Goal: Task Accomplishment & Management: Manage account settings

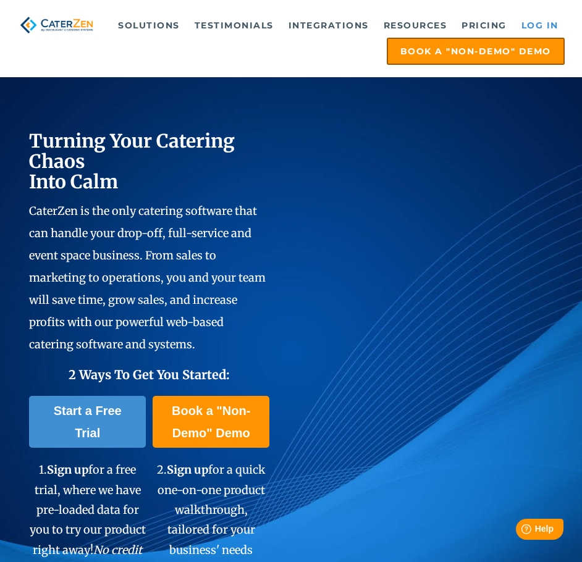
click at [535, 21] on link "Log in" at bounding box center [539, 25] width 49 height 25
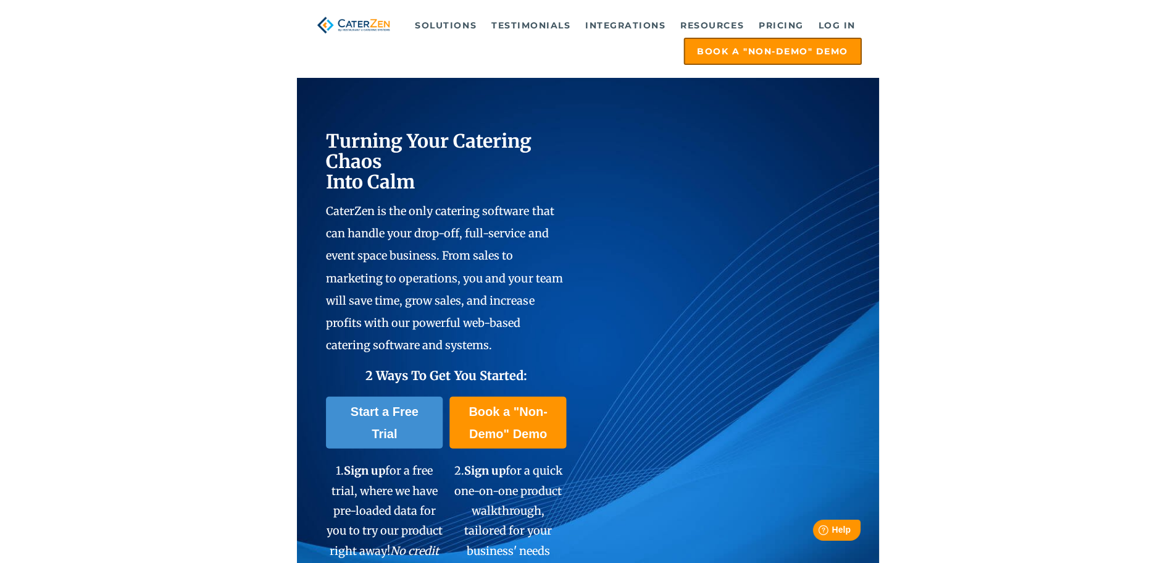
scroll to position [143, 0]
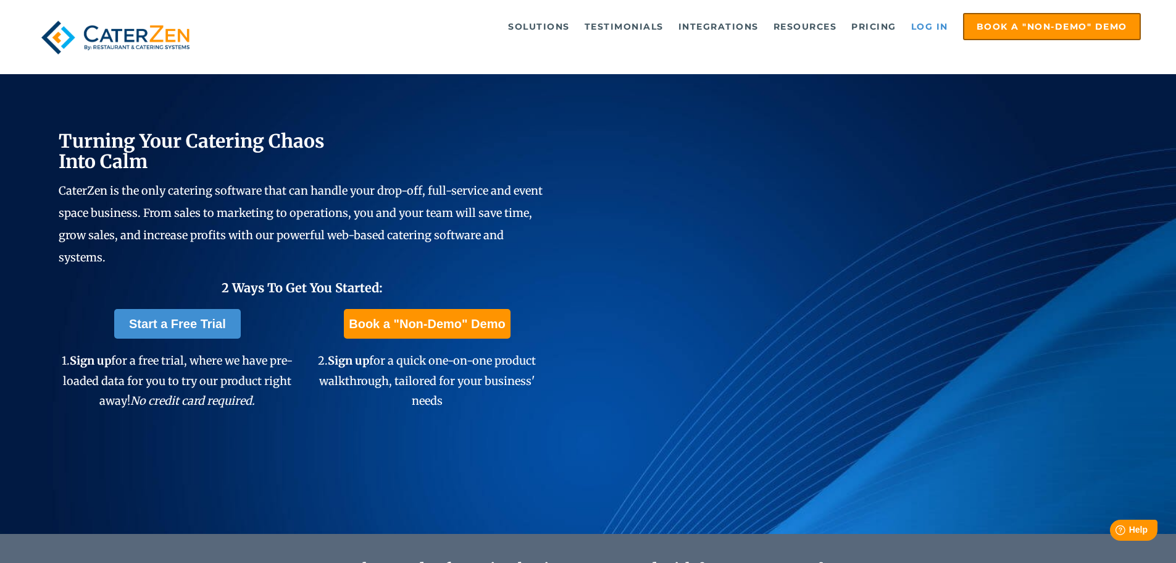
click at [581, 25] on link "Log in" at bounding box center [929, 26] width 49 height 25
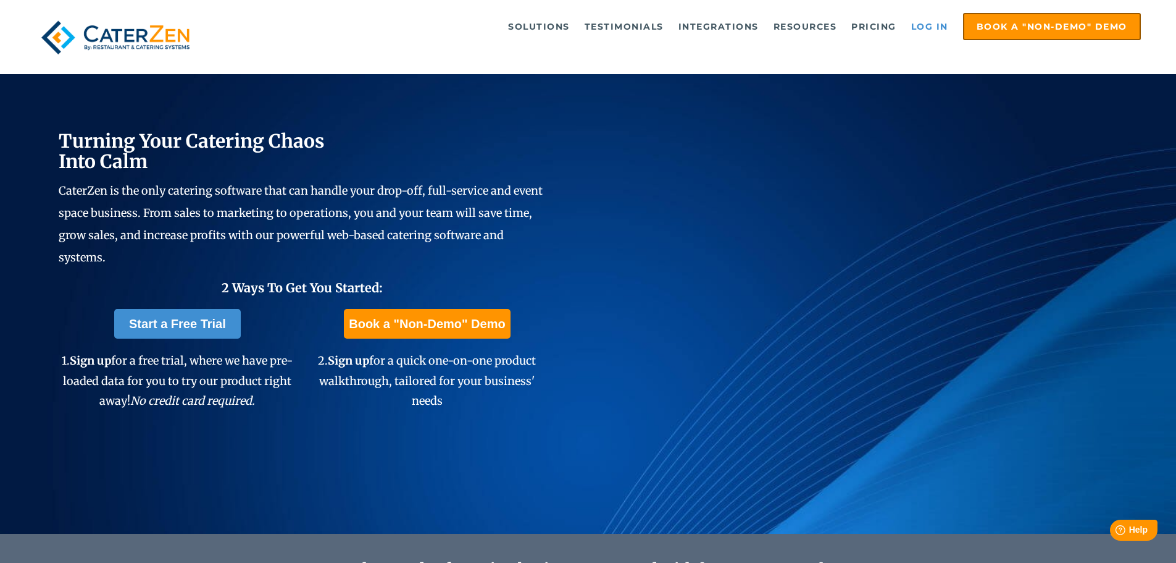
click at [581, 25] on link "Log in" at bounding box center [929, 26] width 49 height 25
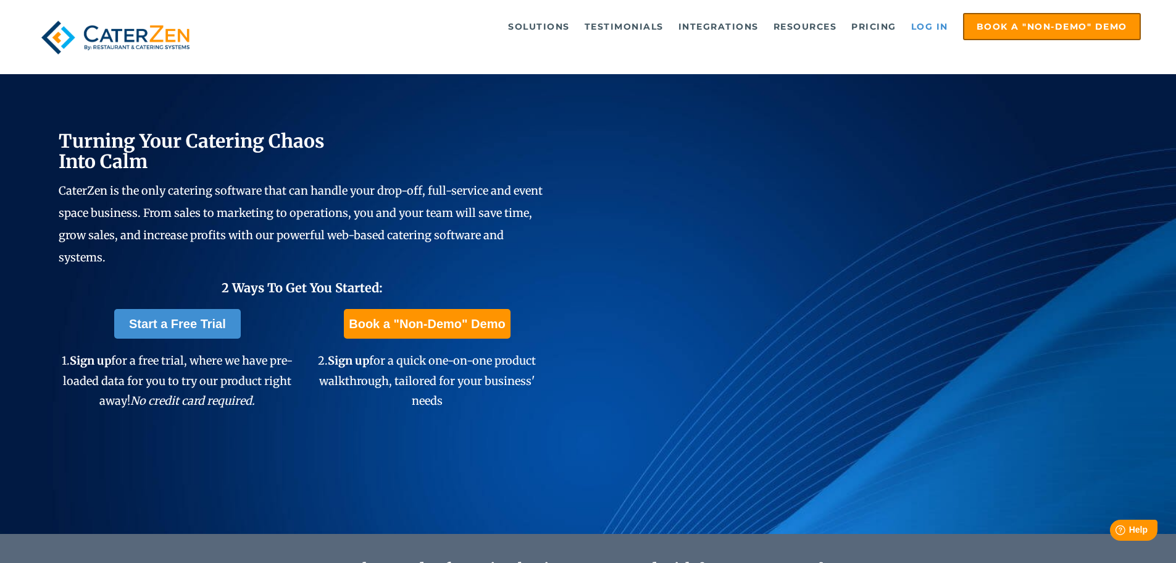
click at [581, 25] on link "Log in" at bounding box center [929, 26] width 49 height 25
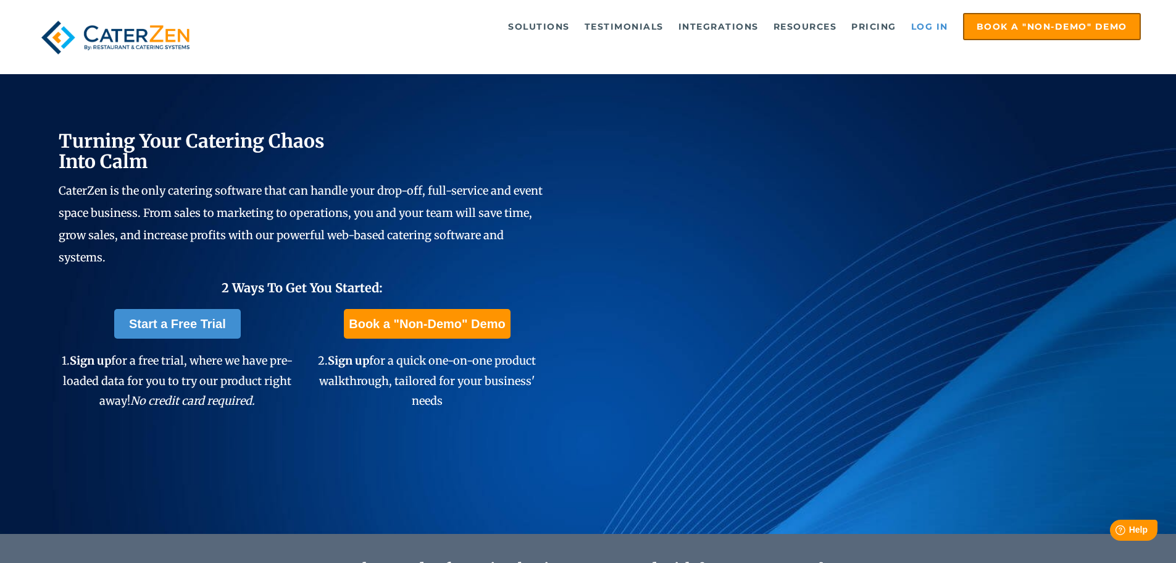
click at [581, 25] on link "Log in" at bounding box center [929, 26] width 49 height 25
click at [927, 25] on link "Log in" at bounding box center [929, 26] width 49 height 25
click at [927, 26] on link "Log in" at bounding box center [929, 26] width 49 height 25
